Goal: Task Accomplishment & Management: Manage account settings

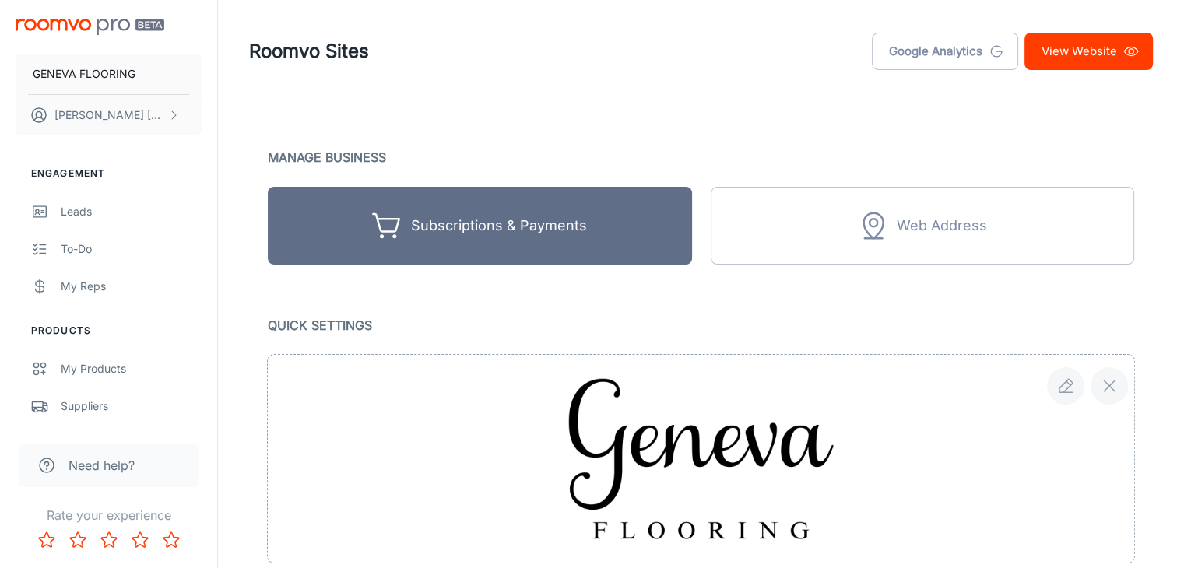
click at [1106, 53] on link "View Website" at bounding box center [1088, 51] width 128 height 37
click at [601, 75] on header "Roomvo Sites Google Analytics View Website" at bounding box center [700, 51] width 941 height 103
click at [743, 82] on header "Roomvo Sites Google Analytics View Website" at bounding box center [700, 51] width 941 height 103
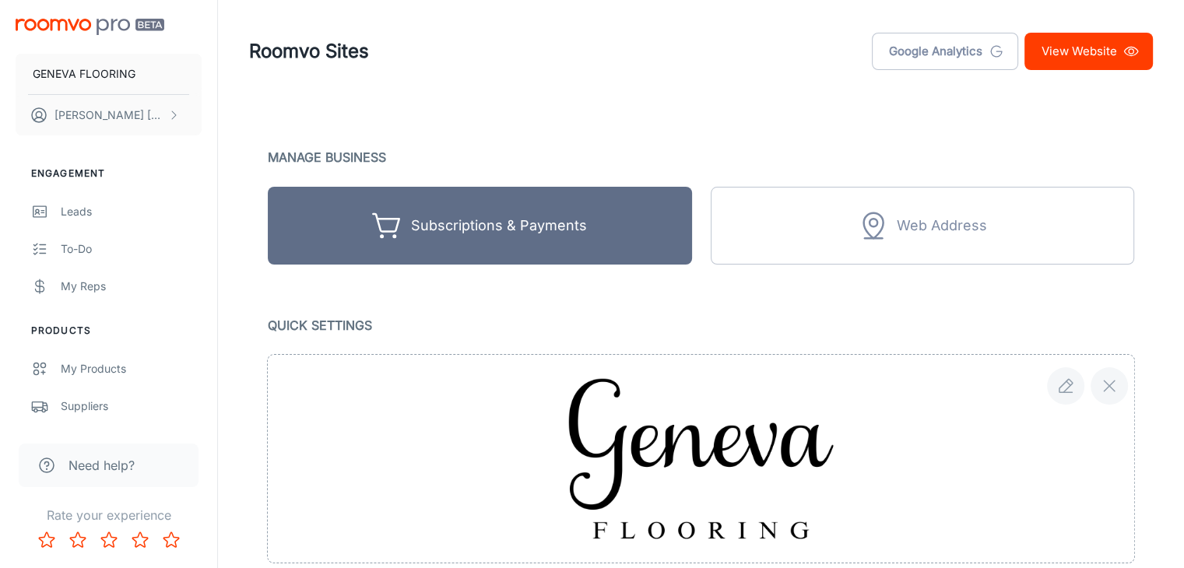
click at [694, 14] on header "Roomvo Sites Google Analytics View Website" at bounding box center [700, 51] width 941 height 103
click at [609, 102] on header "Roomvo Sites Google Analytics View Website" at bounding box center [700, 51] width 941 height 103
click at [680, 93] on header "Roomvo Sites Google Analytics View Website" at bounding box center [700, 51] width 941 height 103
drag, startPoint x: 494, startPoint y: 58, endPoint x: 430, endPoint y: 51, distance: 64.9
click at [494, 58] on div "Roomvo Sites Google Analytics View Website" at bounding box center [701, 51] width 904 height 40
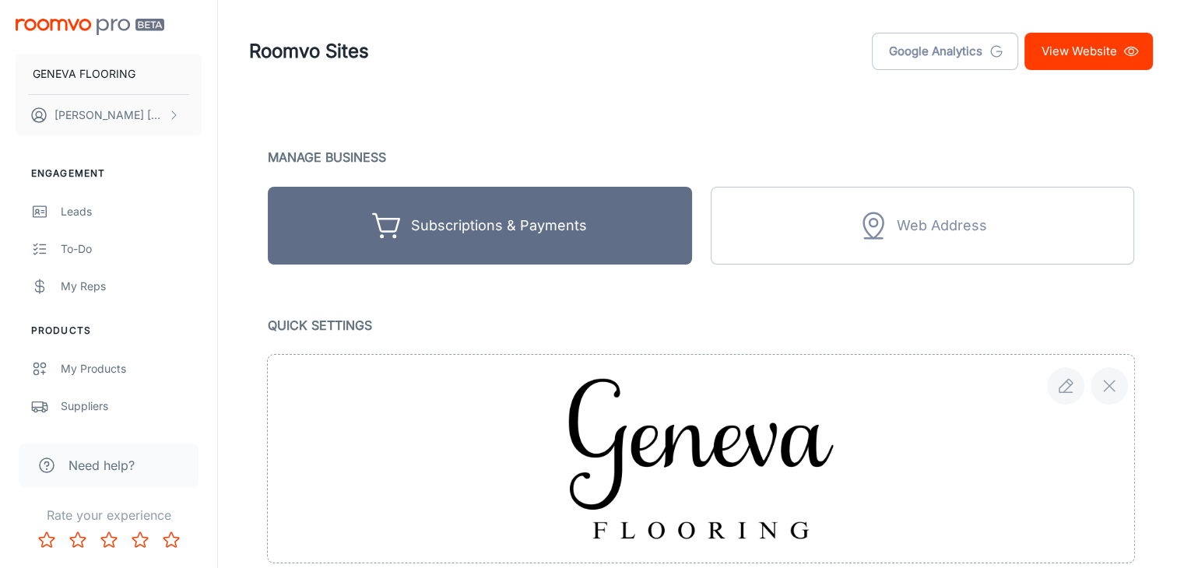
click at [544, 57] on div "Roomvo Sites Google Analytics View Website" at bounding box center [701, 51] width 904 height 40
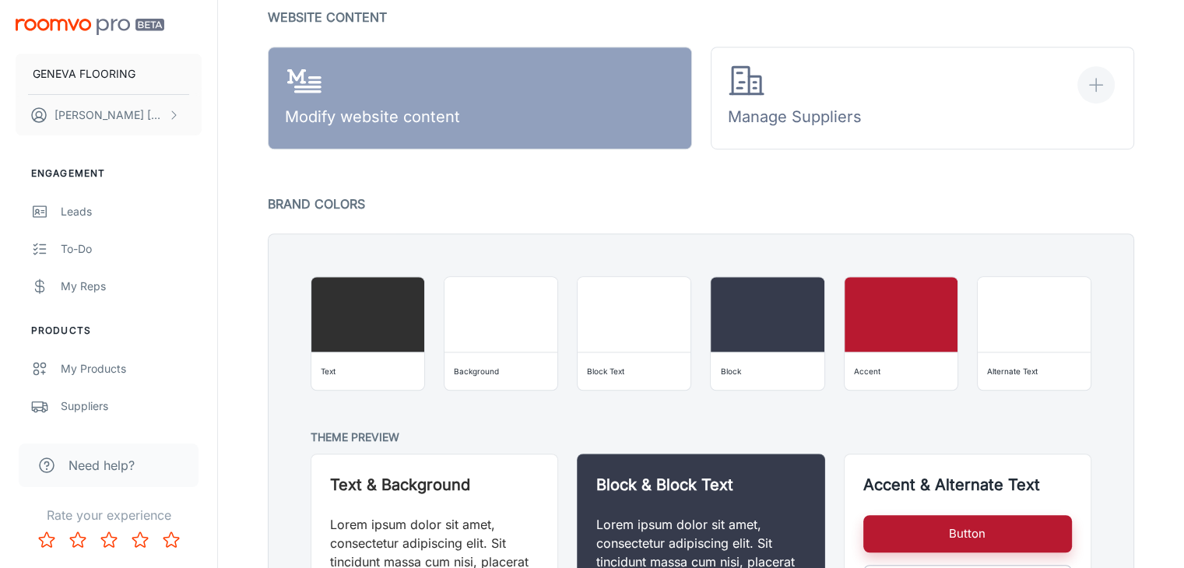
scroll to position [1196, 0]
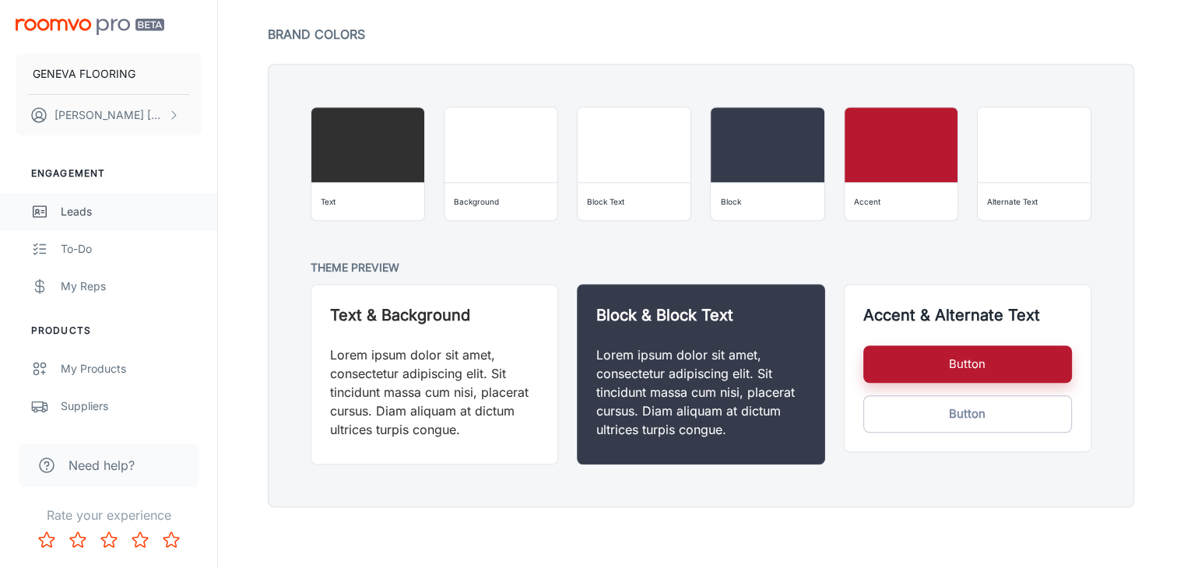
click at [95, 207] on div "Leads" at bounding box center [131, 211] width 141 height 17
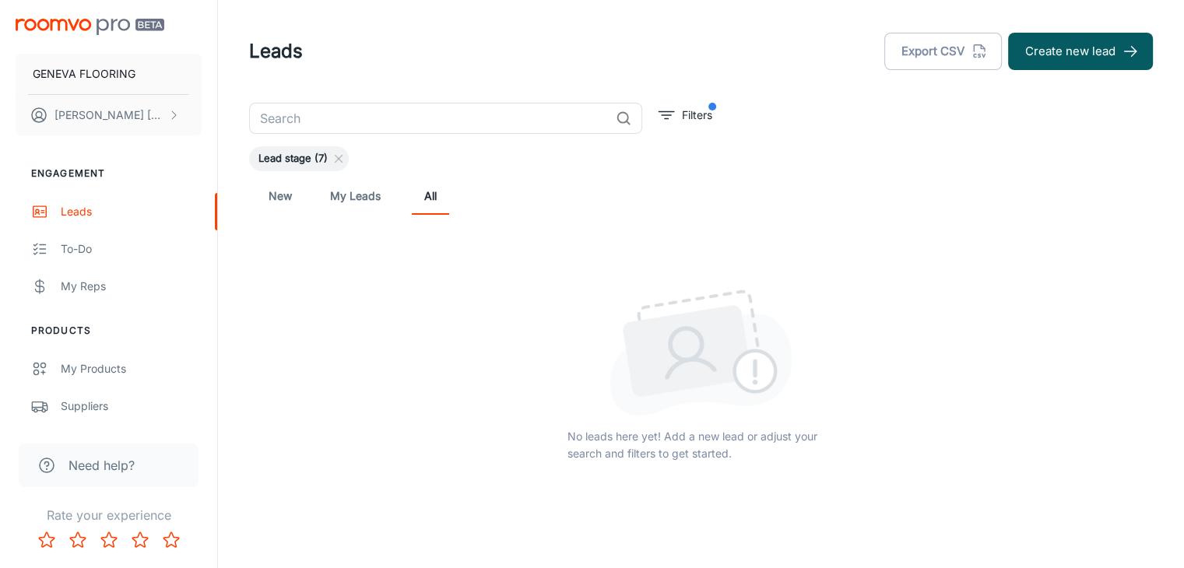
click at [356, 200] on link "My Leads" at bounding box center [355, 195] width 51 height 37
click at [291, 202] on link "New" at bounding box center [280, 195] width 37 height 37
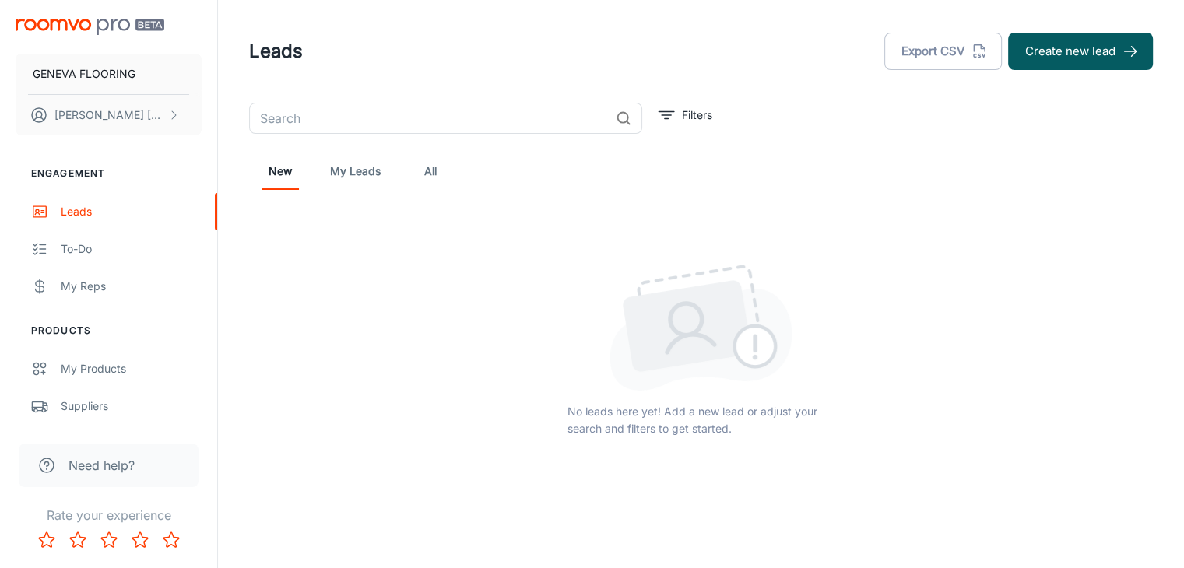
click at [342, 174] on link "My Leads" at bounding box center [355, 171] width 51 height 37
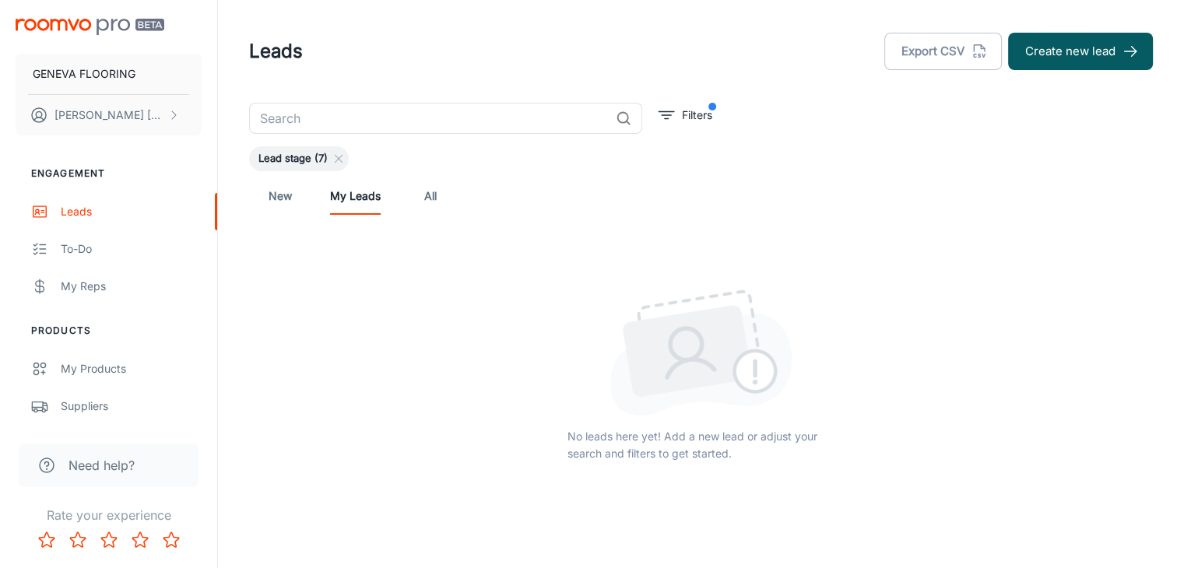
click at [301, 160] on span "Lead stage (7)" at bounding box center [293, 159] width 88 height 16
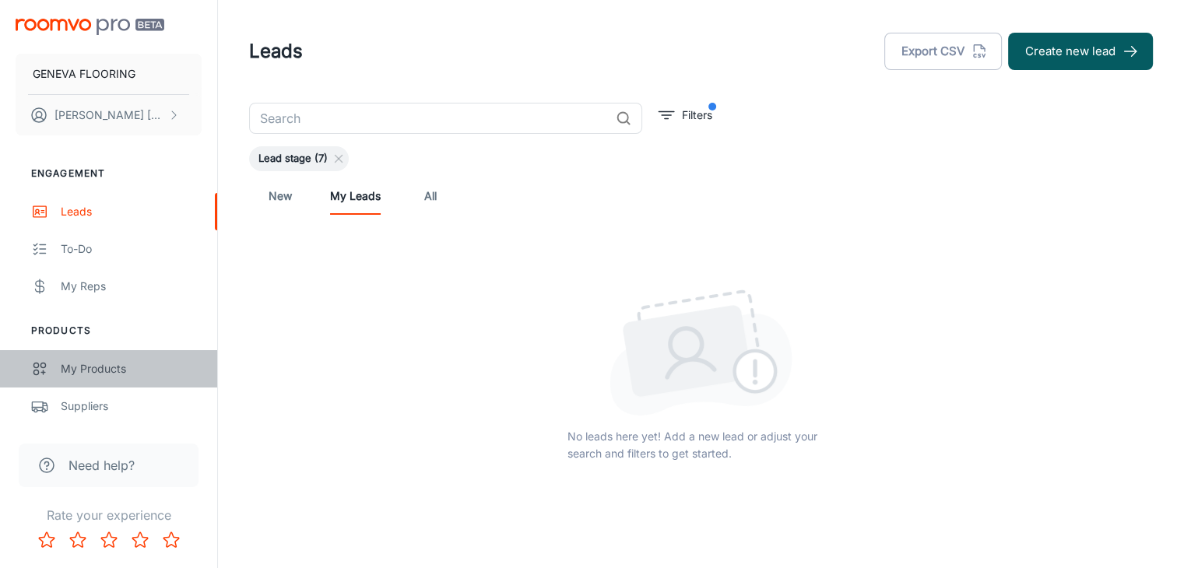
click at [87, 367] on div "My Products" at bounding box center [131, 368] width 141 height 17
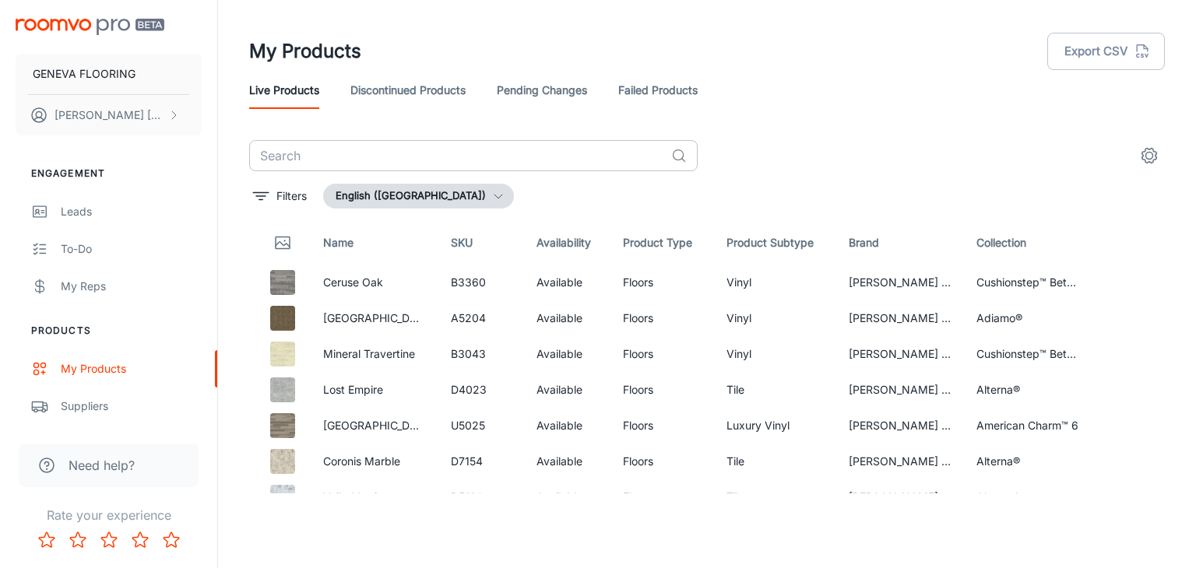
click at [380, 150] on input "text" at bounding box center [457, 155] width 416 height 31
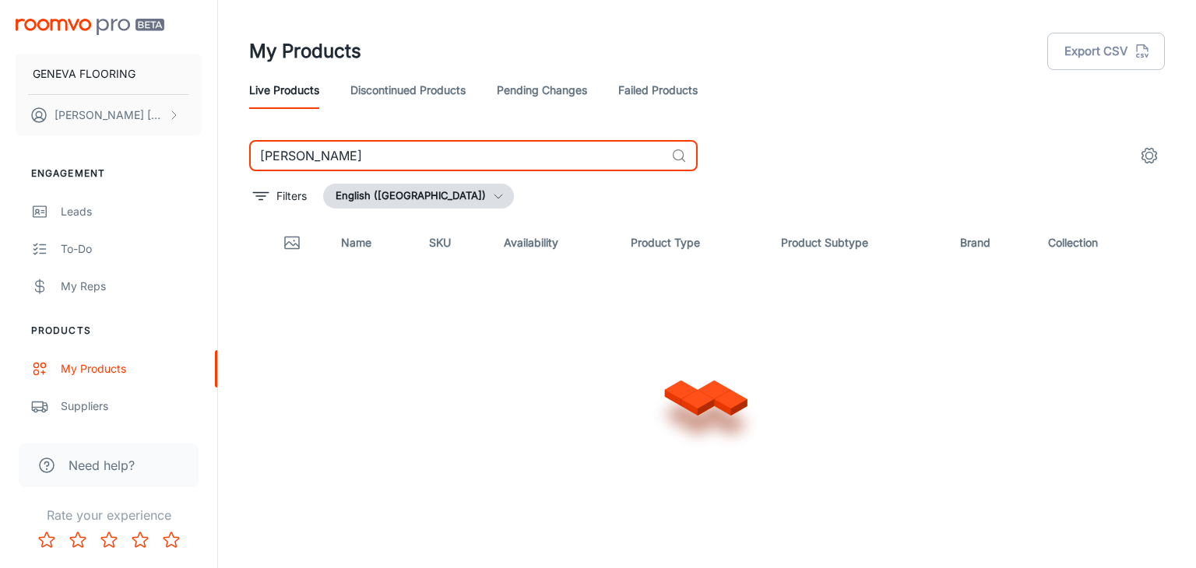
type input "[PERSON_NAME]"
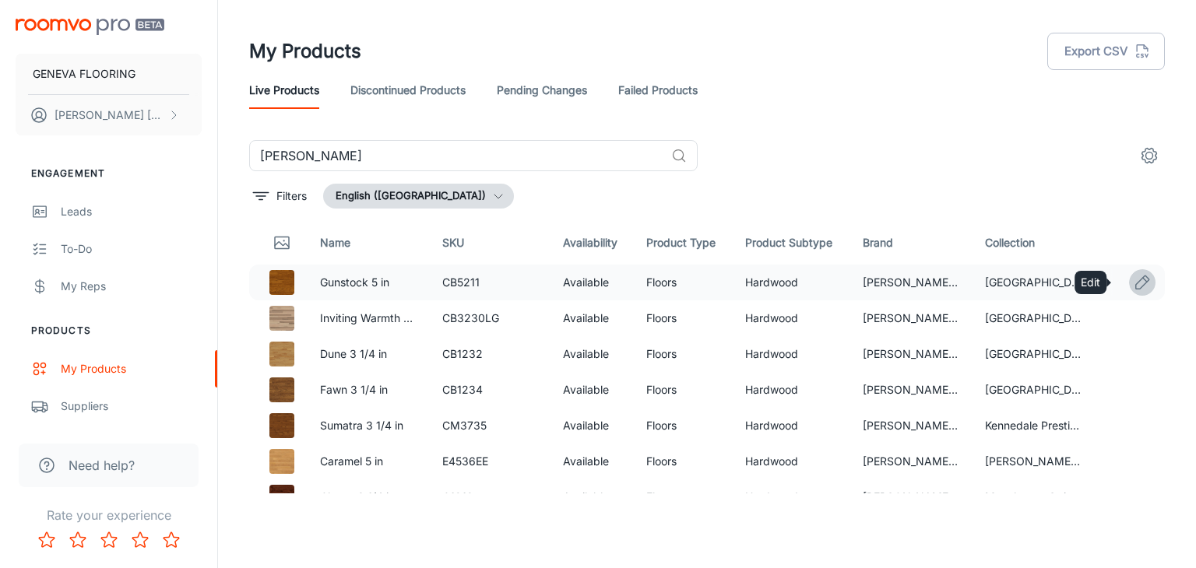
click at [1133, 281] on icon "Edit" at bounding box center [1142, 282] width 19 height 19
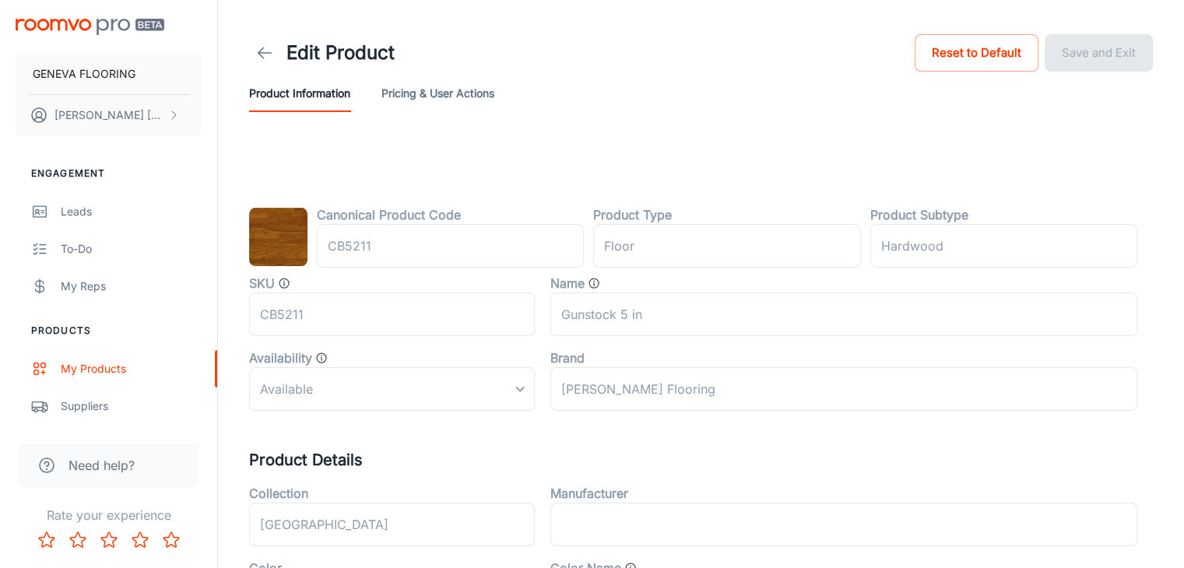
click at [256, 50] on icon at bounding box center [264, 53] width 19 height 19
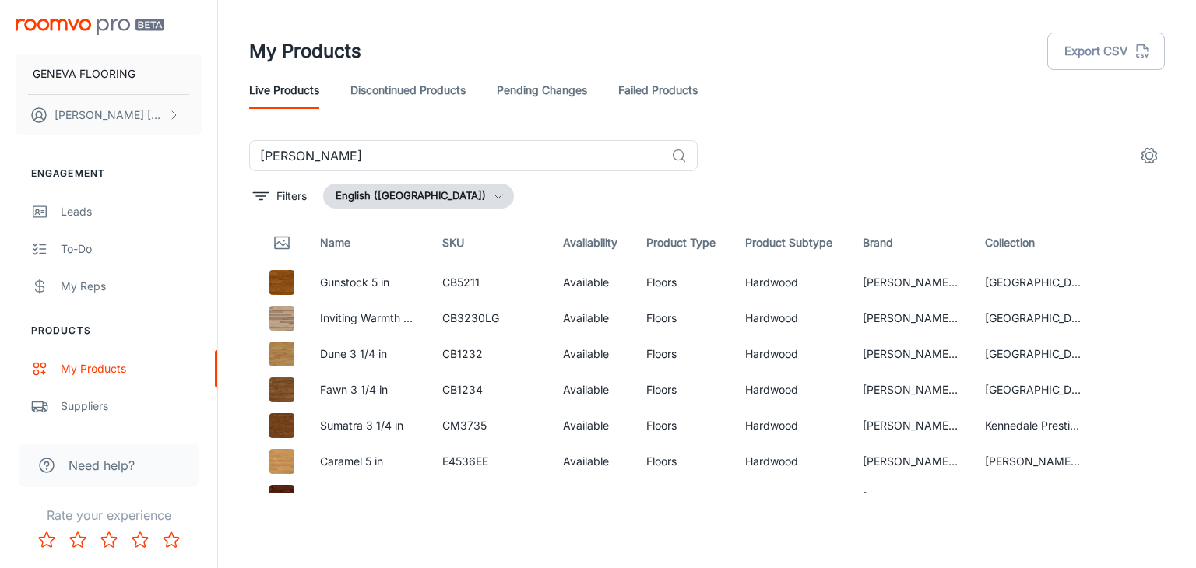
click at [456, 100] on link "Discontinued Products" at bounding box center [407, 90] width 115 height 37
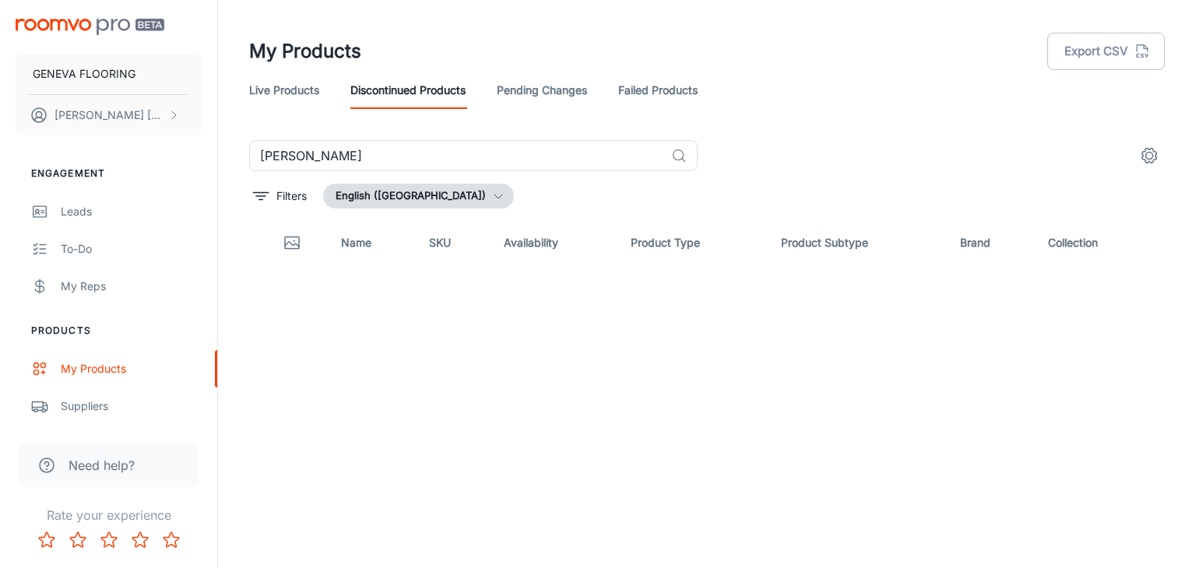
click at [581, 134] on header "My Products Export CSV Live Products Discontinued Products Pending Changes Fail…" at bounding box center [706, 70] width 953 height 140
click at [269, 100] on link "Live Products" at bounding box center [284, 90] width 70 height 37
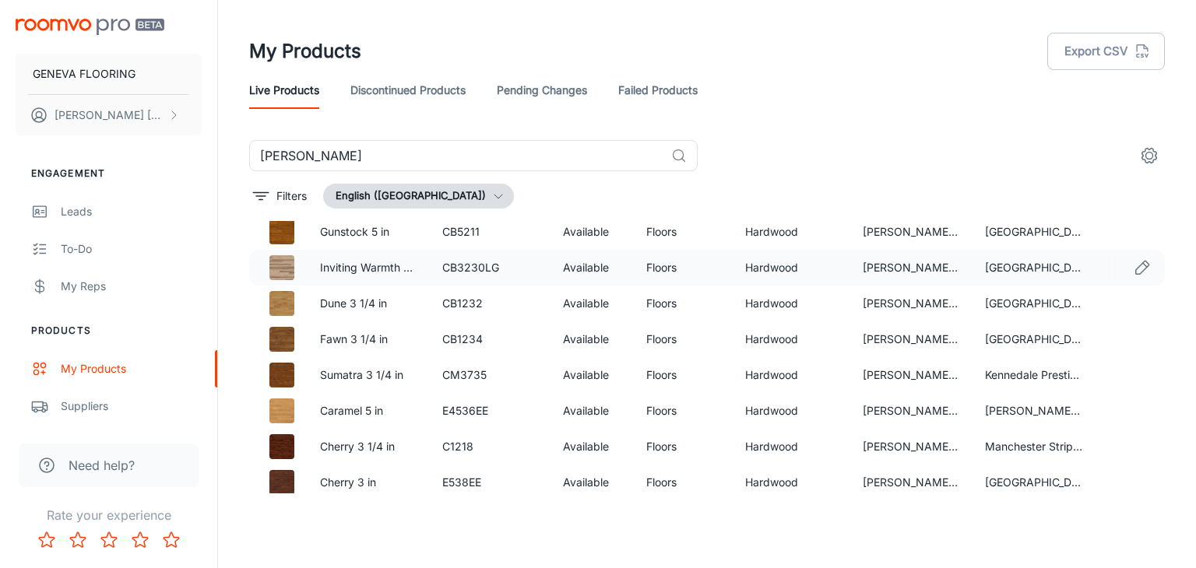
scroll to position [78, 0]
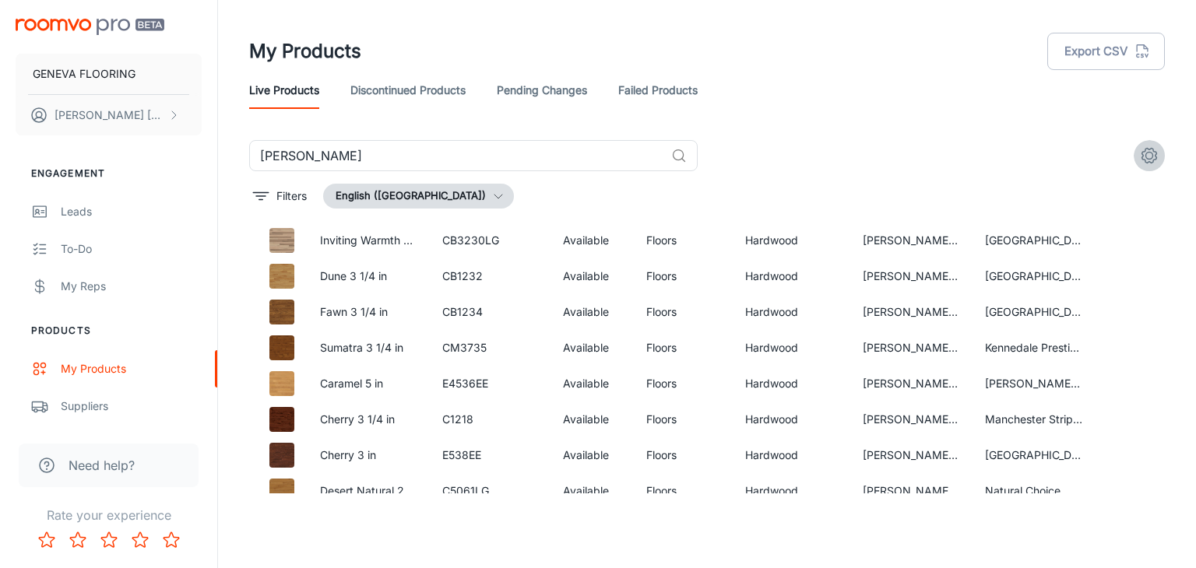
click at [1146, 157] on circle "settings" at bounding box center [1149, 156] width 7 height 7
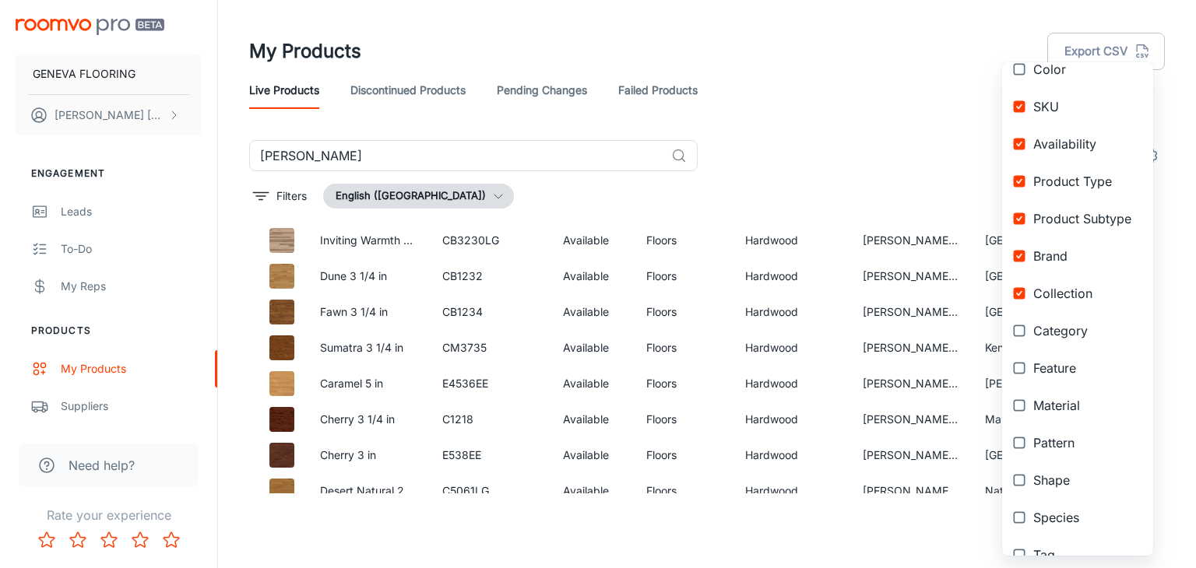
scroll to position [290, 0]
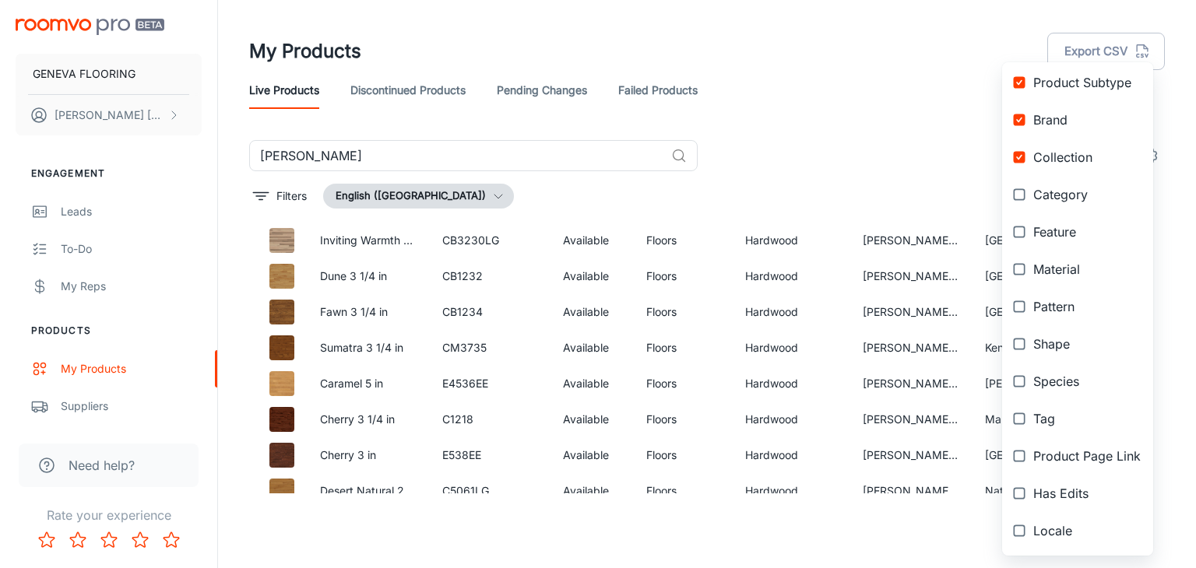
click at [901, 54] on div at bounding box center [598, 284] width 1196 height 568
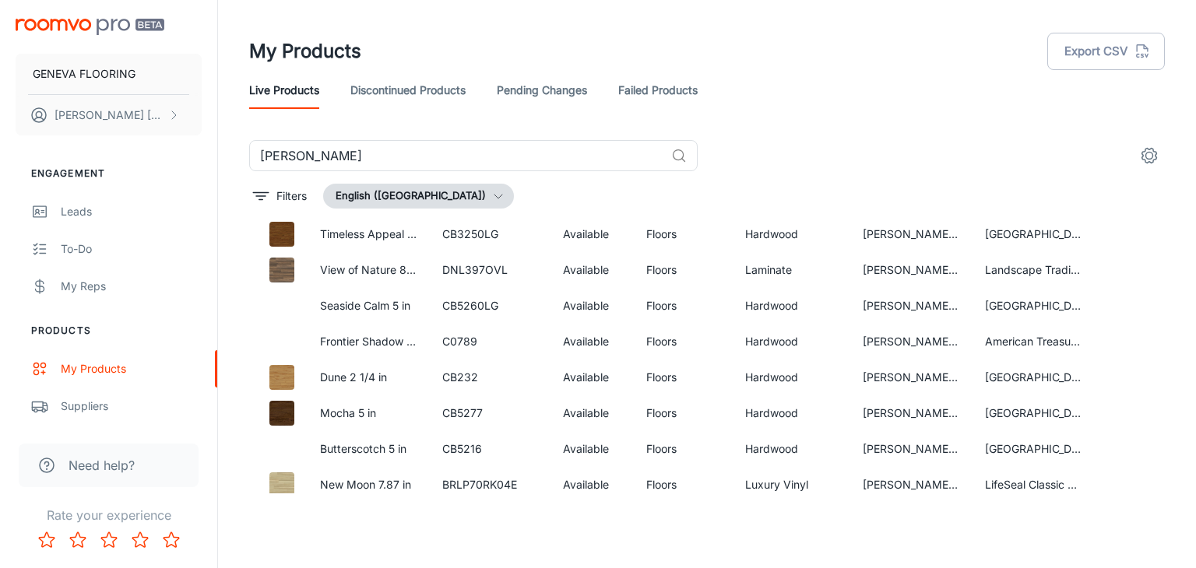
scroll to position [3208, 0]
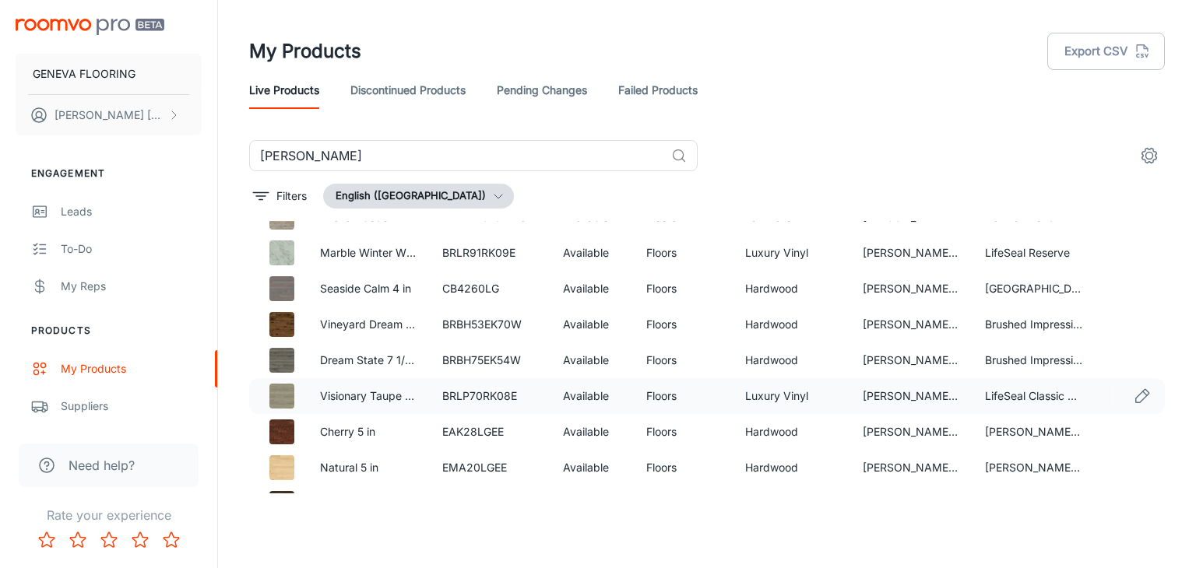
scroll to position [917, 0]
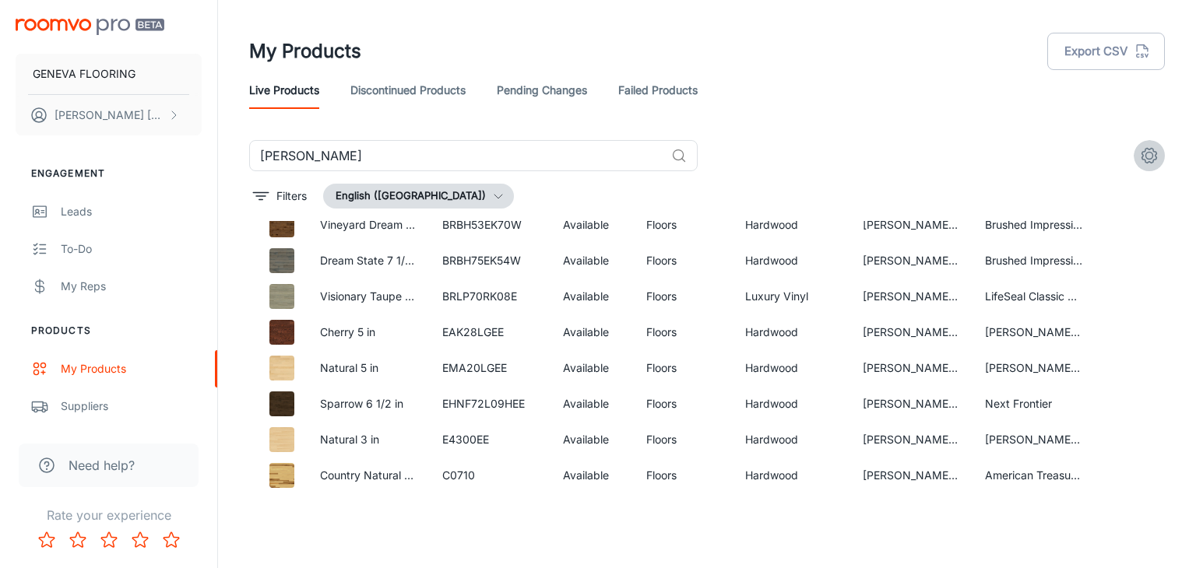
click at [1158, 160] on button "settings" at bounding box center [1148, 155] width 31 height 31
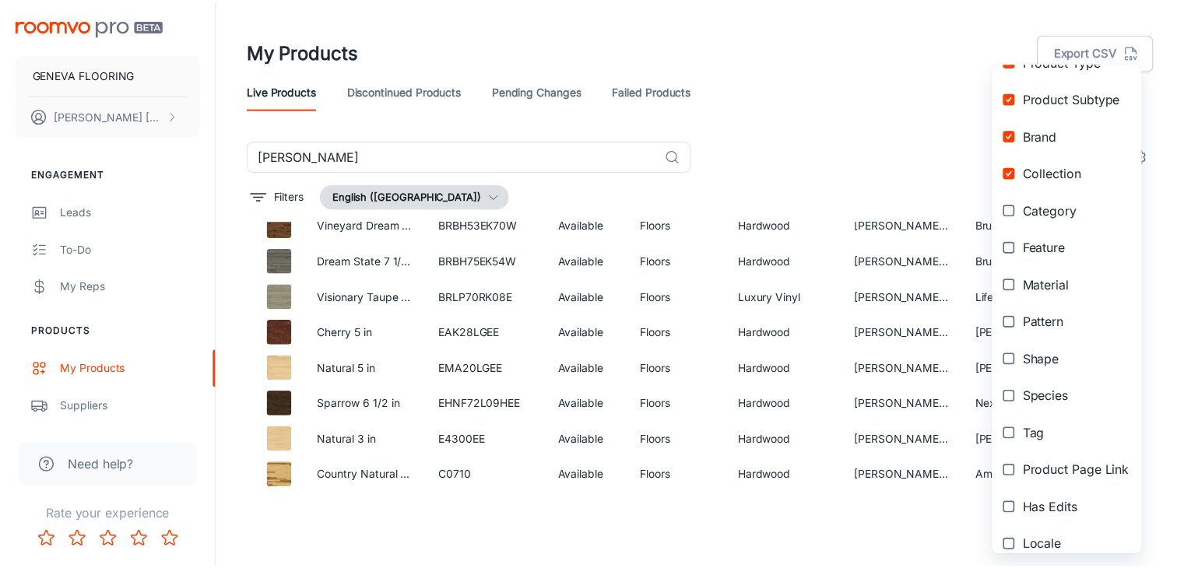
scroll to position [290, 0]
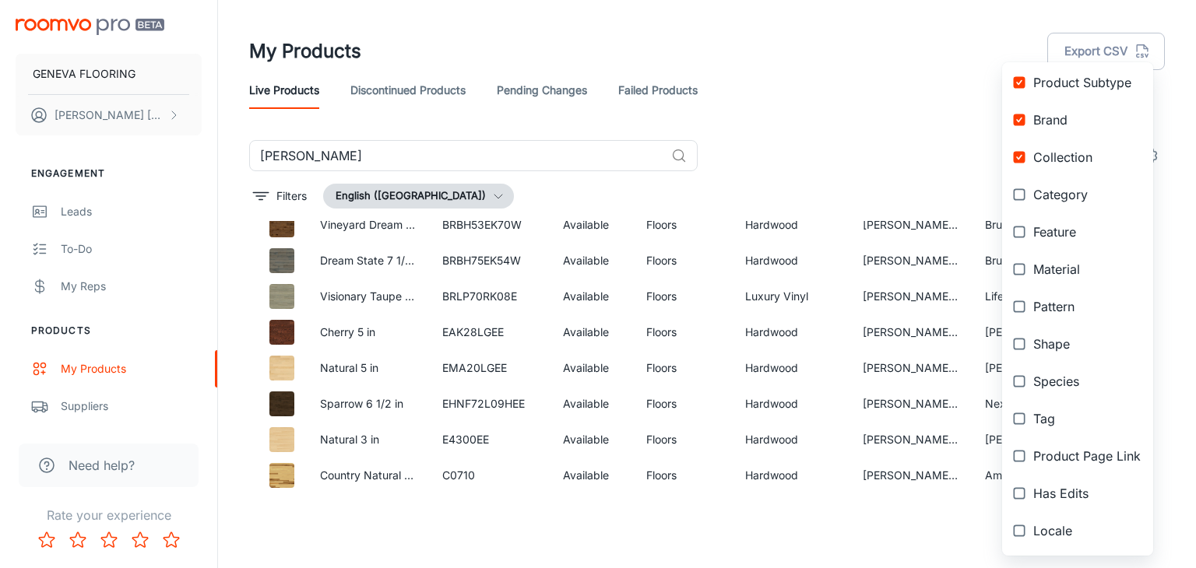
click at [904, 93] on div at bounding box center [598, 284] width 1196 height 568
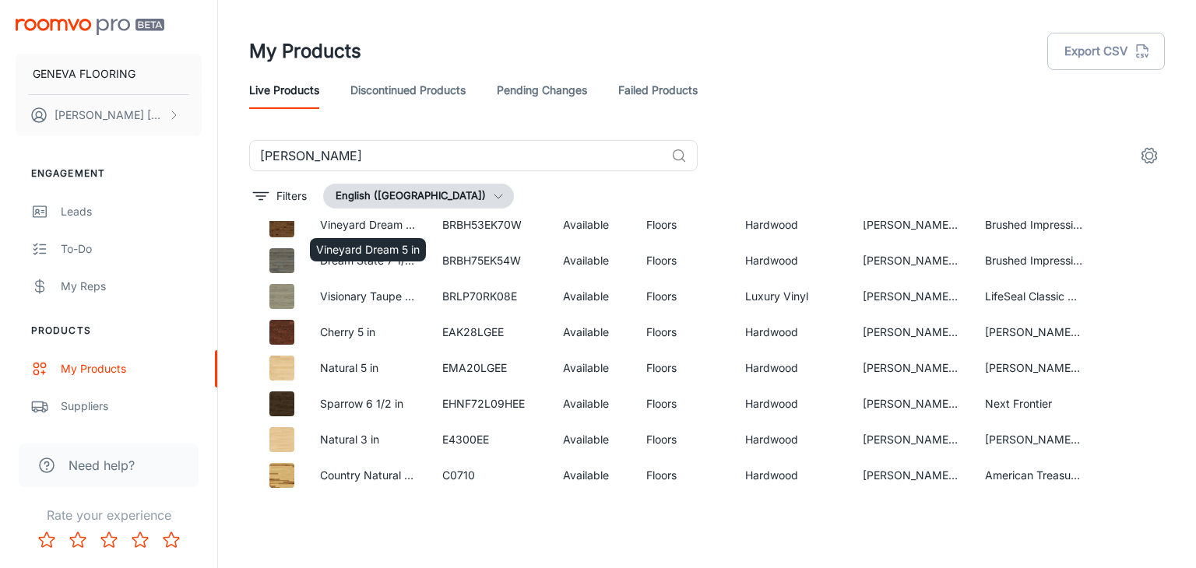
drag, startPoint x: 388, startPoint y: 225, endPoint x: 892, endPoint y: 115, distance: 515.4
click at [879, 100] on div "Live Products Discontinued Products Pending Changes Failed Products" at bounding box center [706, 90] width 915 height 37
click at [1133, 223] on icon "Edit" at bounding box center [1142, 225] width 19 height 19
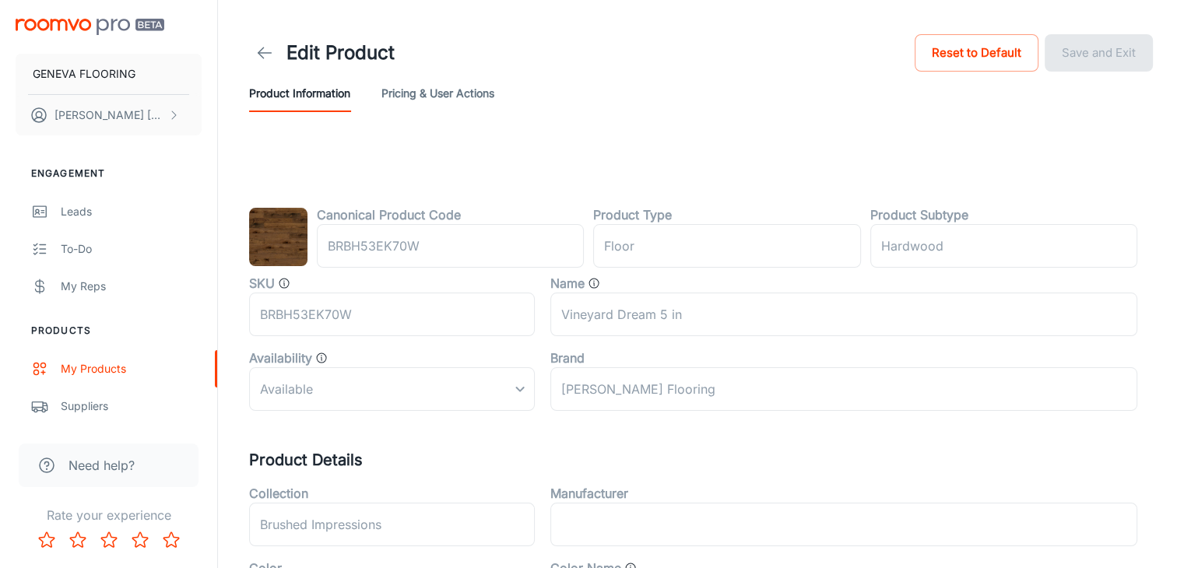
click at [447, 92] on button "Pricing & User Actions" at bounding box center [437, 93] width 113 height 37
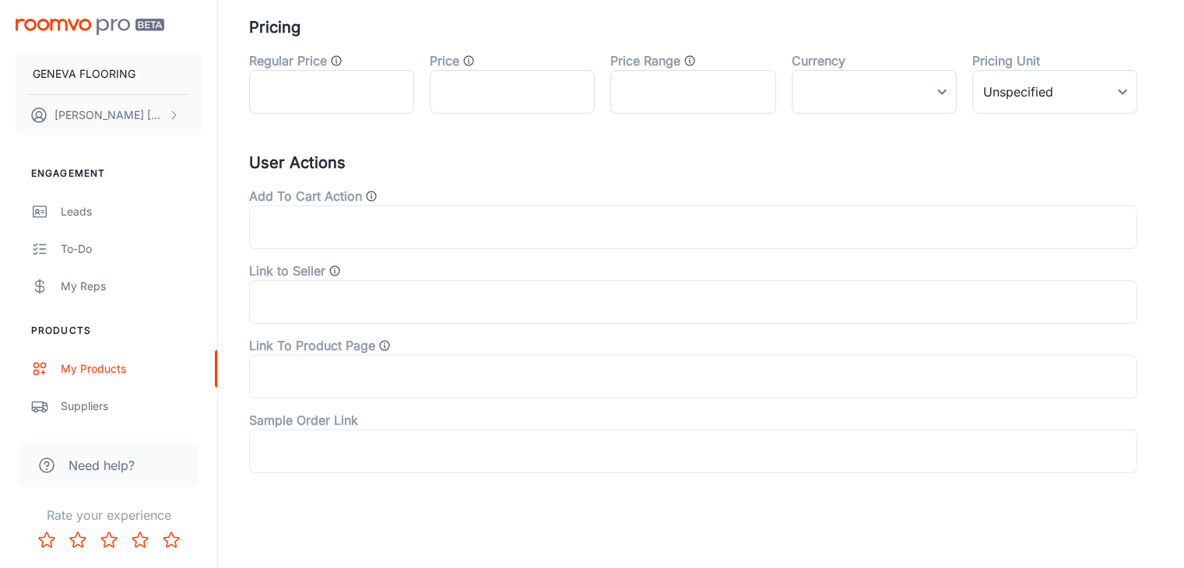
scroll to position [195, 0]
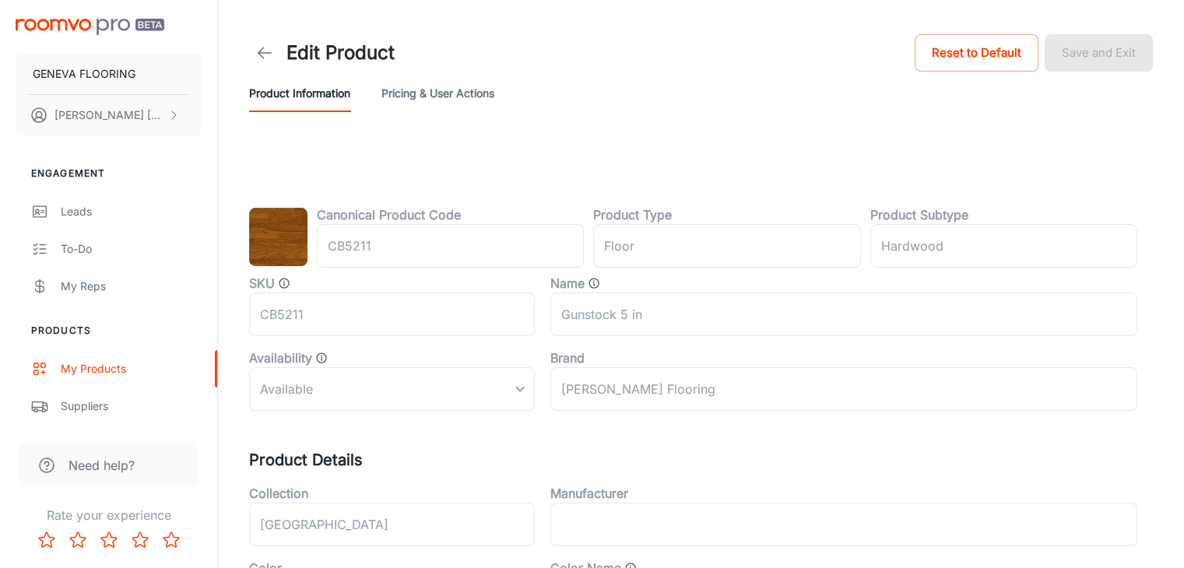
click at [669, 72] on div "Edit Product Reset to Default Save and Exit" at bounding box center [701, 53] width 904 height 44
